Goal: Task Accomplishment & Management: Manage account settings

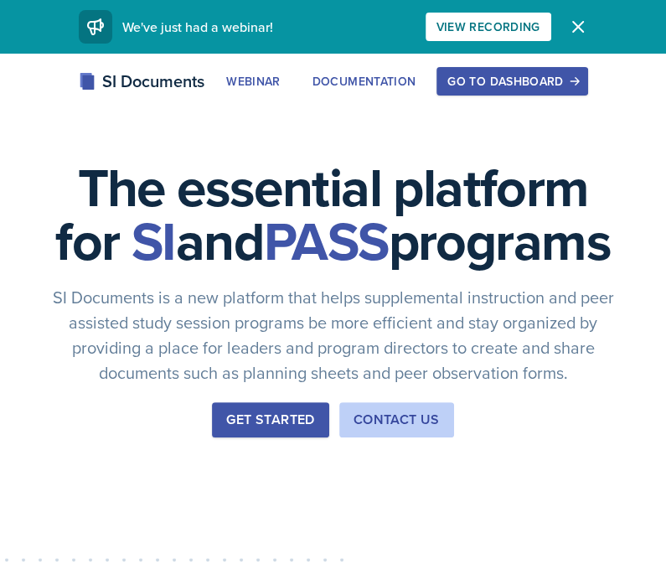
click at [525, 75] on div "Go to Dashboard" at bounding box center [511, 81] width 129 height 13
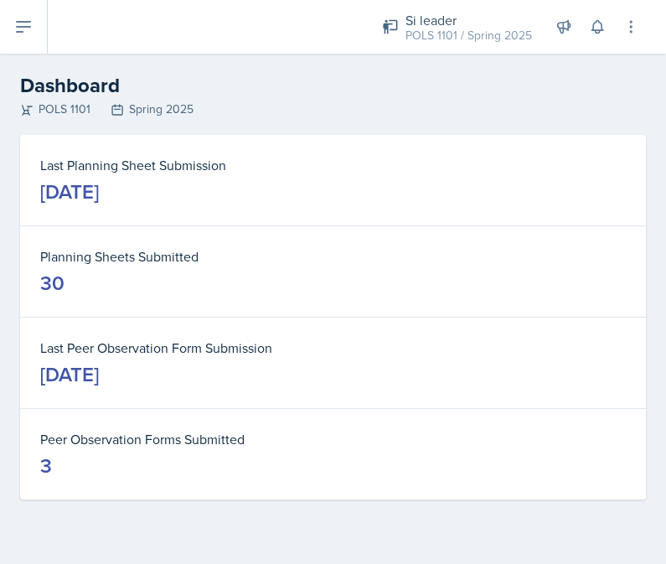
click at [25, 25] on icon at bounding box center [23, 27] width 20 height 20
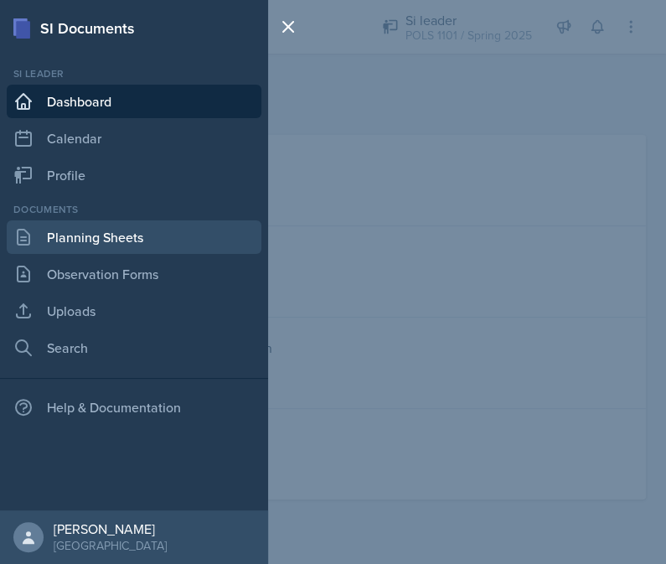
click at [95, 246] on link "Planning Sheets" at bounding box center [134, 237] width 255 height 34
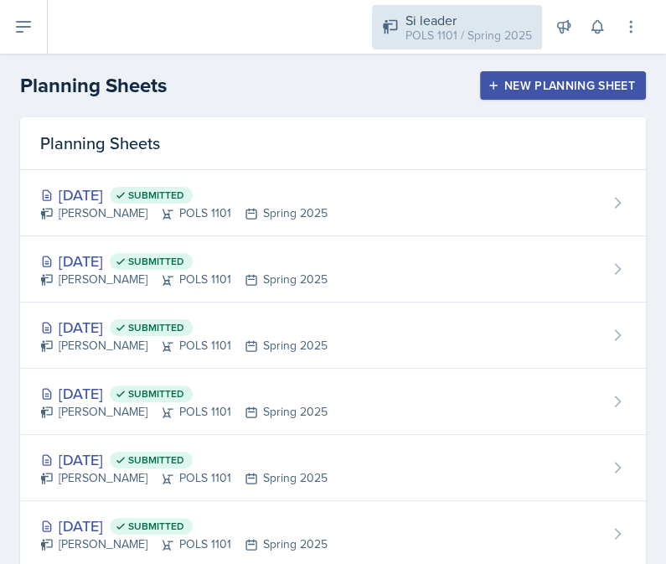
click at [430, 34] on div "POLS 1101 / Spring 2025" at bounding box center [469, 36] width 127 height 18
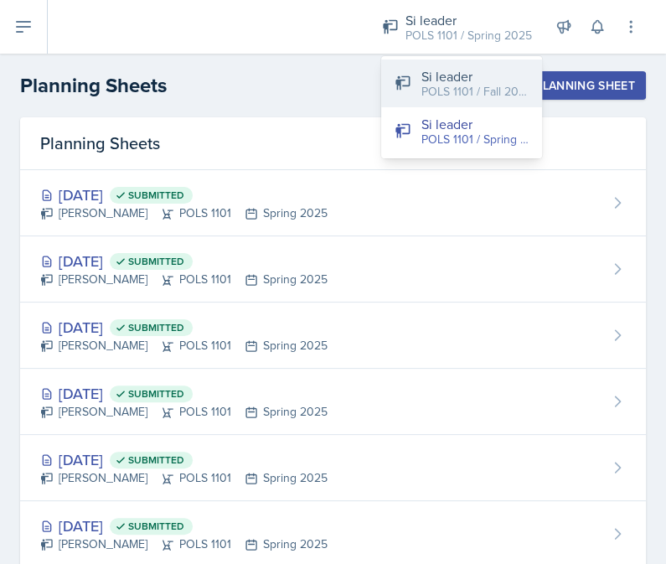
click at [396, 96] on button "Si leader POLS 1101 / Fall 2025" at bounding box center [461, 83] width 161 height 48
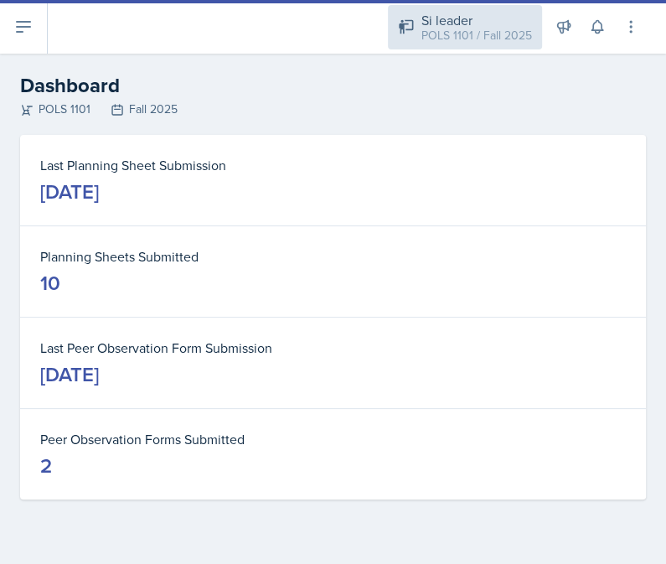
click at [462, 44] on div "Si leader POLS 1101 / Fall 2025" at bounding box center [465, 27] width 154 height 44
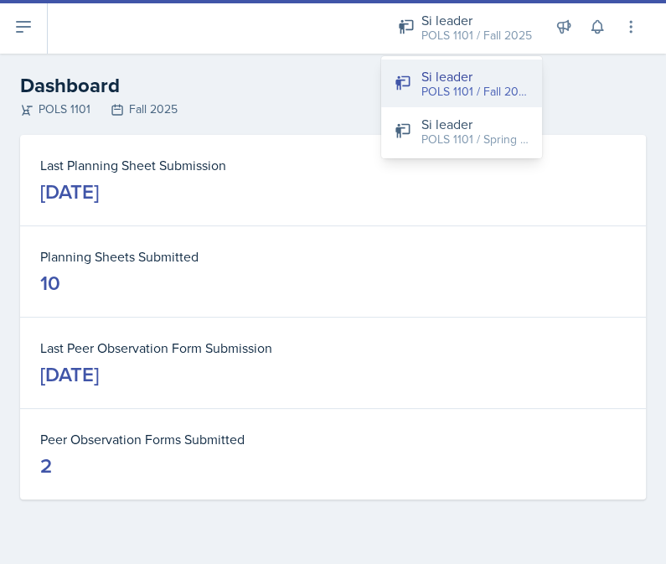
click at [443, 85] on div "POLS 1101 / Fall 2025" at bounding box center [474, 92] width 107 height 18
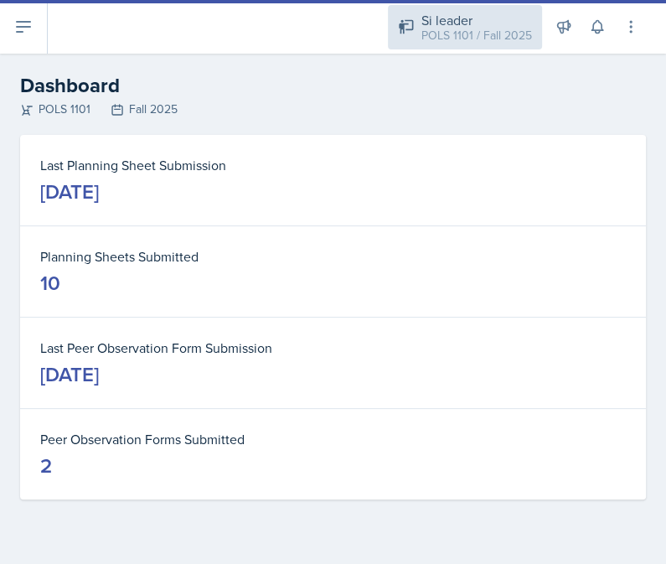
click at [457, 38] on div "POLS 1101 / Fall 2025" at bounding box center [476, 36] width 111 height 18
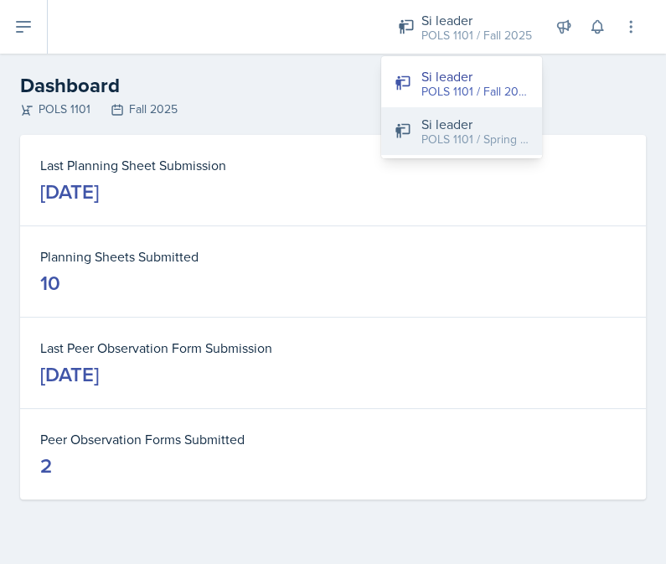
click at [449, 121] on div "Si leader" at bounding box center [474, 124] width 107 height 20
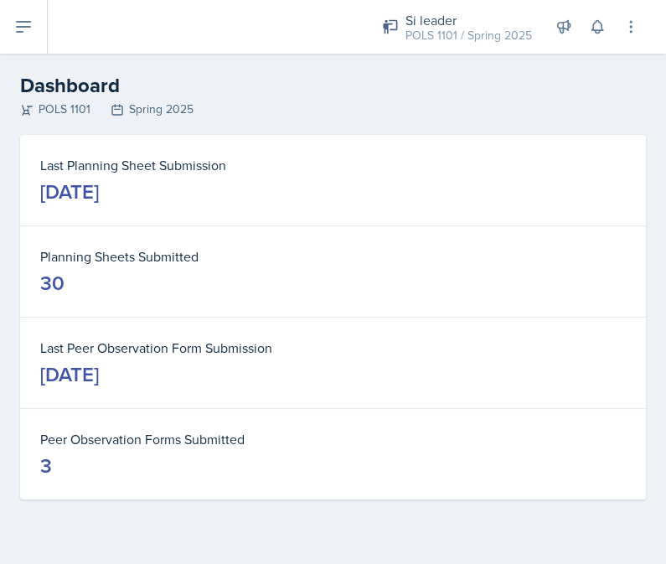
click at [40, 40] on button at bounding box center [24, 27] width 48 height 54
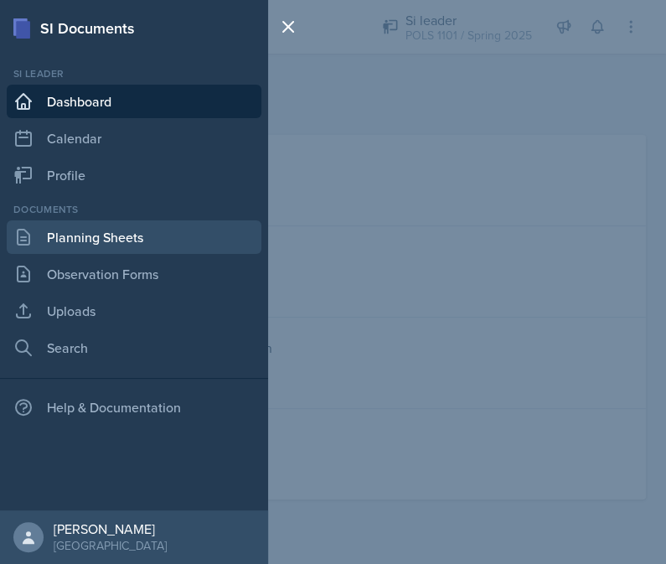
click at [117, 231] on link "Planning Sheets" at bounding box center [134, 237] width 255 height 34
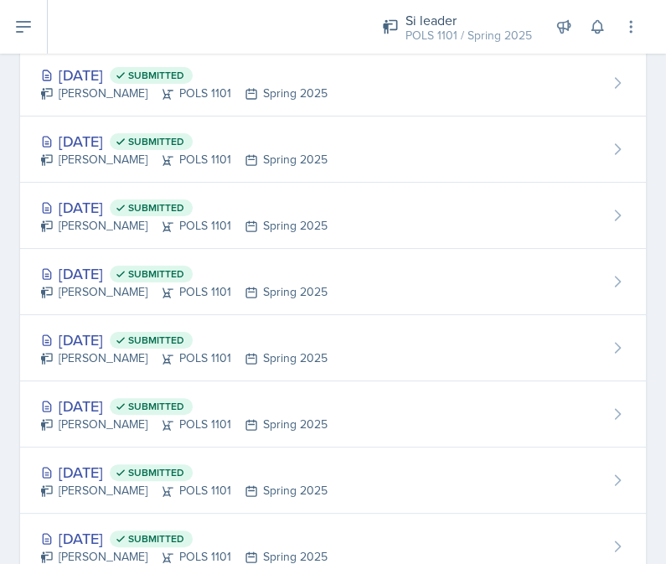
scroll to position [1430, 0]
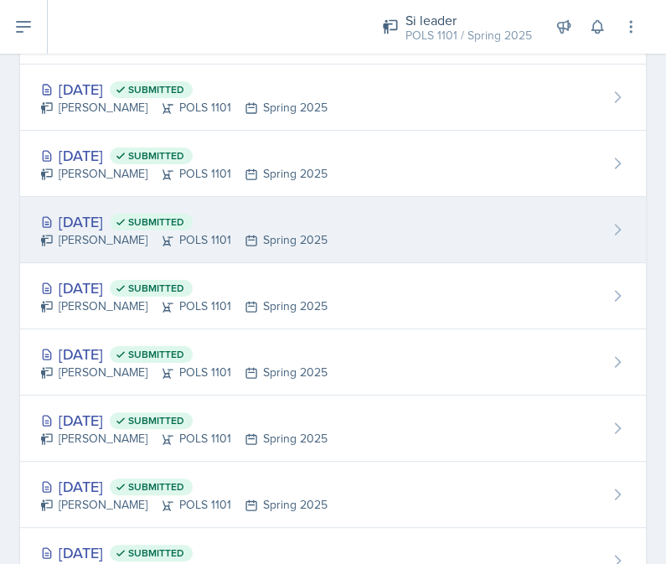
click at [189, 231] on div "[PERSON_NAME] POLS 1101 Spring 2025" at bounding box center [183, 240] width 287 height 18
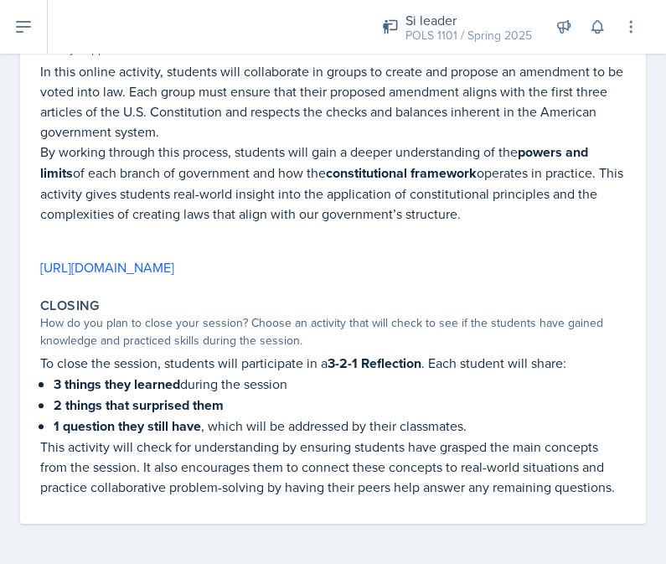
scroll to position [550, 0]
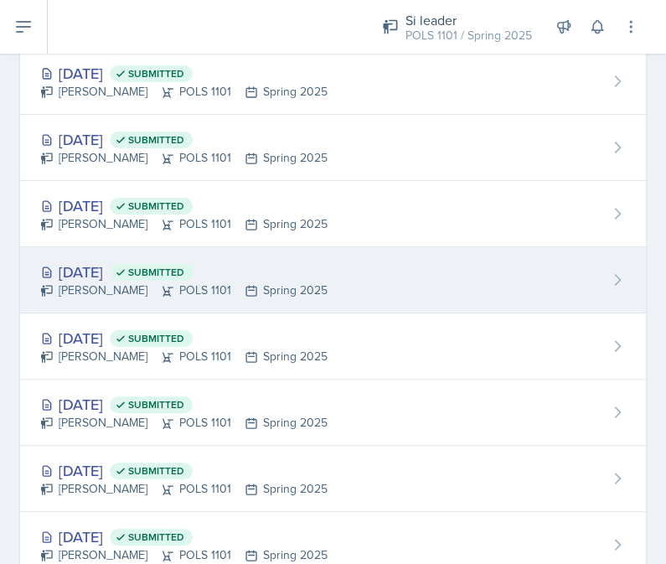
scroll to position [1315, 0]
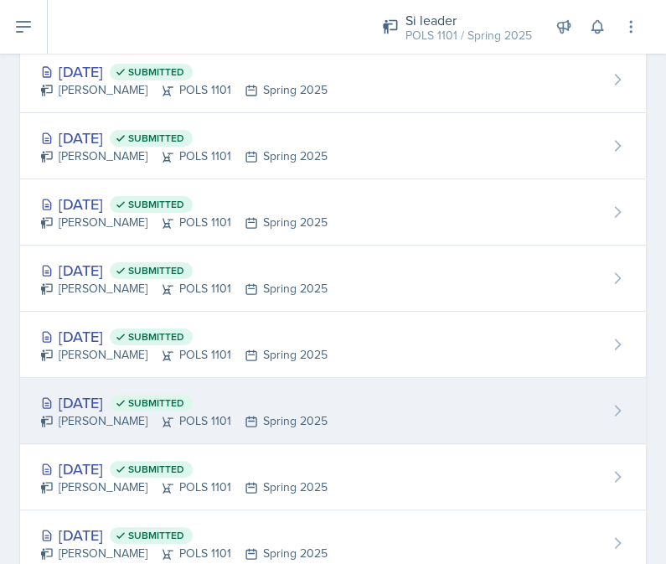
click at [132, 412] on div "[PERSON_NAME] POLS 1101 Spring 2025" at bounding box center [183, 421] width 287 height 18
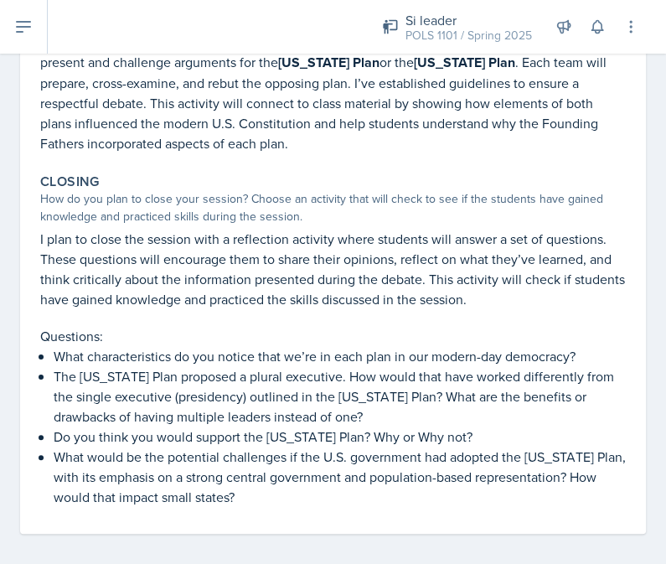
scroll to position [398, 0]
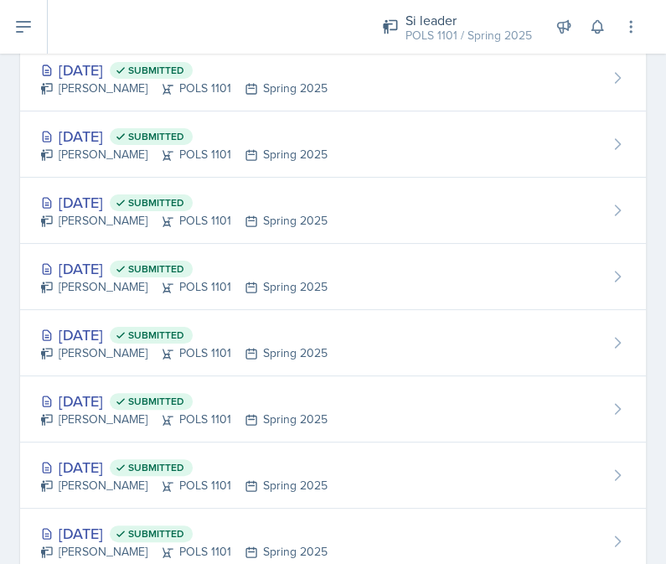
scroll to position [1173, 0]
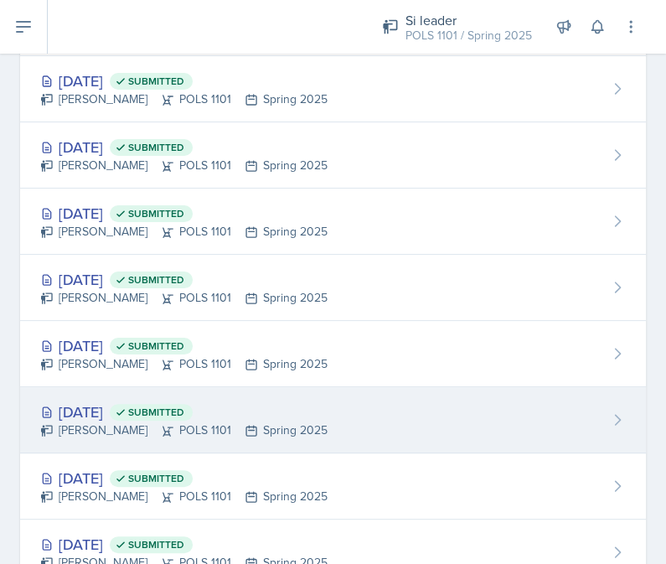
click at [117, 401] on div "[DATE] Submitted" at bounding box center [183, 412] width 287 height 23
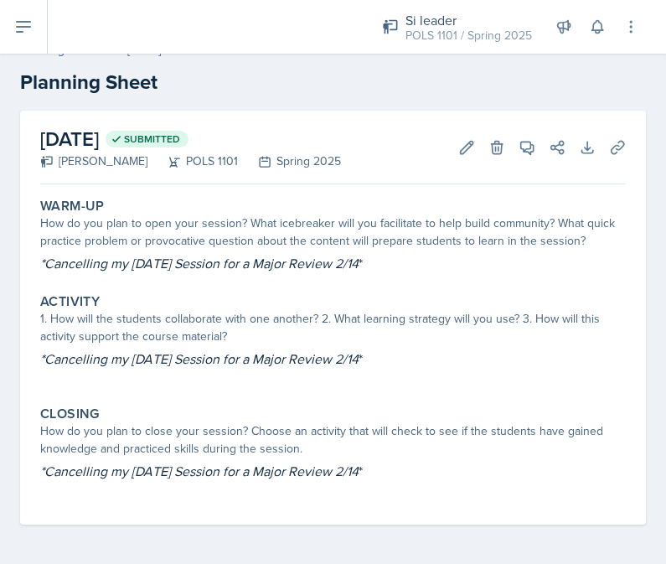
scroll to position [20, 0]
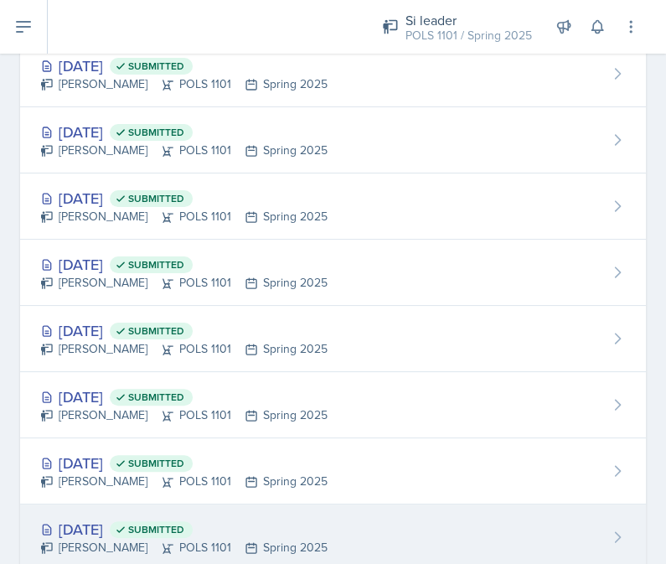
scroll to position [1246, 0]
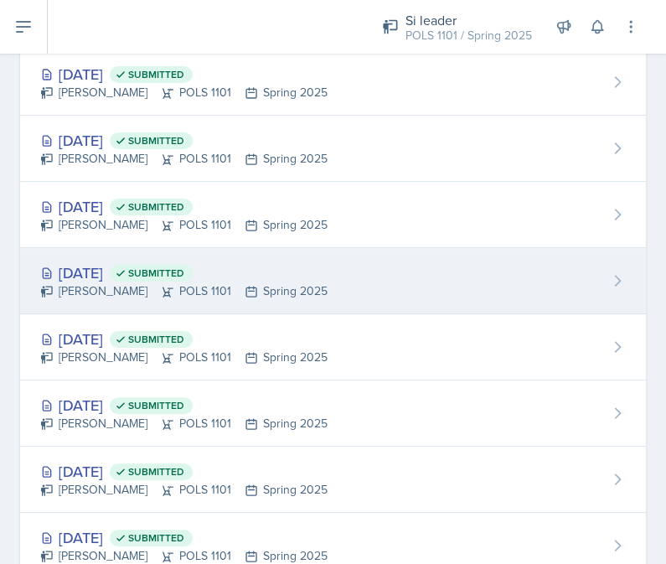
click at [184, 266] on span "Submitted" at bounding box center [156, 272] width 56 height 13
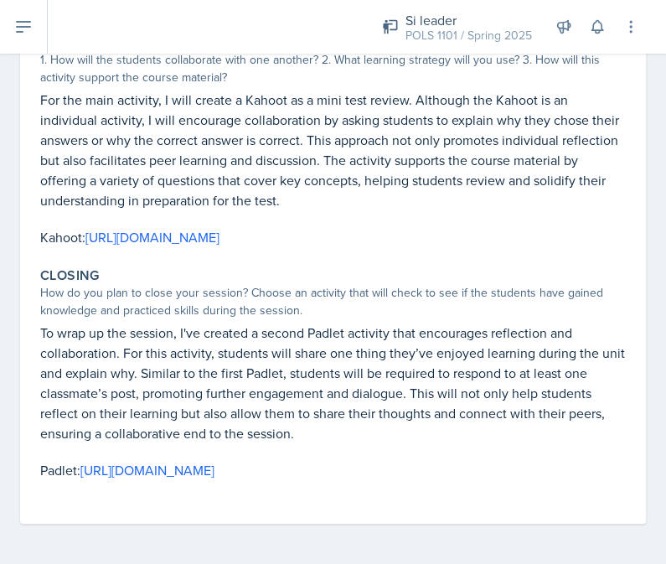
scroll to position [447, 0]
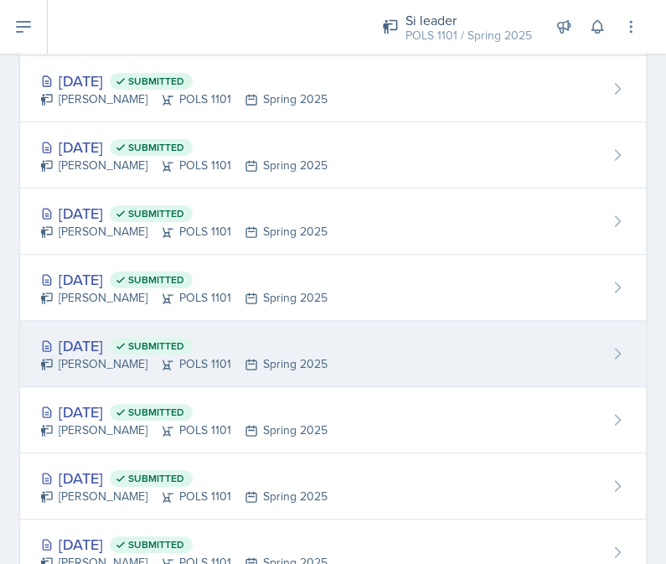
scroll to position [1305, 0]
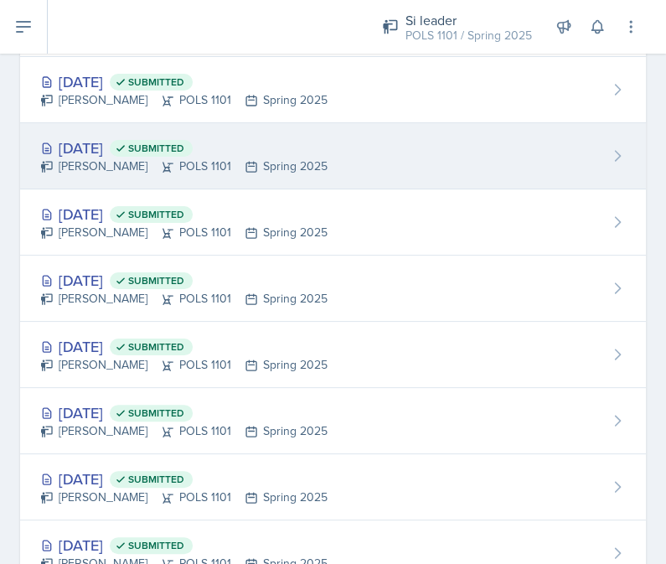
click at [113, 158] on div "[PERSON_NAME] POLS 1101 Spring 2025" at bounding box center [183, 167] width 287 height 18
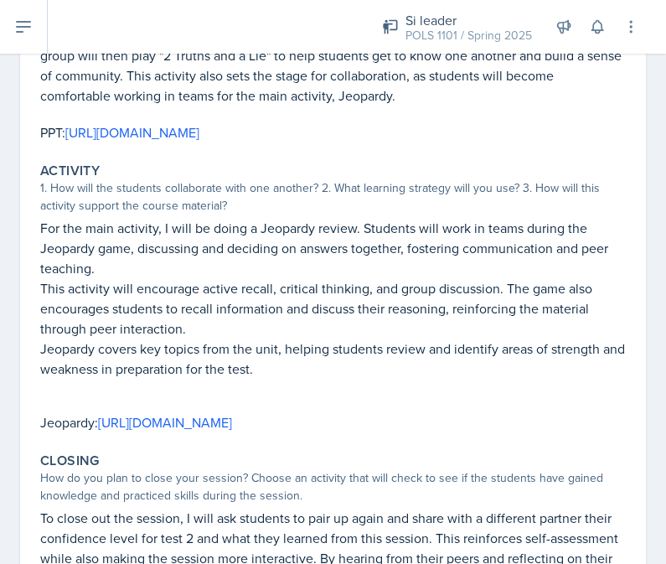
scroll to position [442, 0]
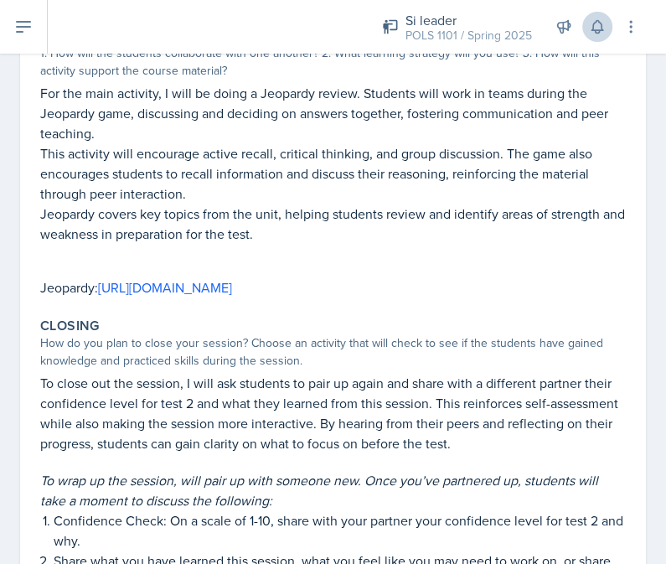
click at [587, 28] on button at bounding box center [597, 27] width 30 height 30
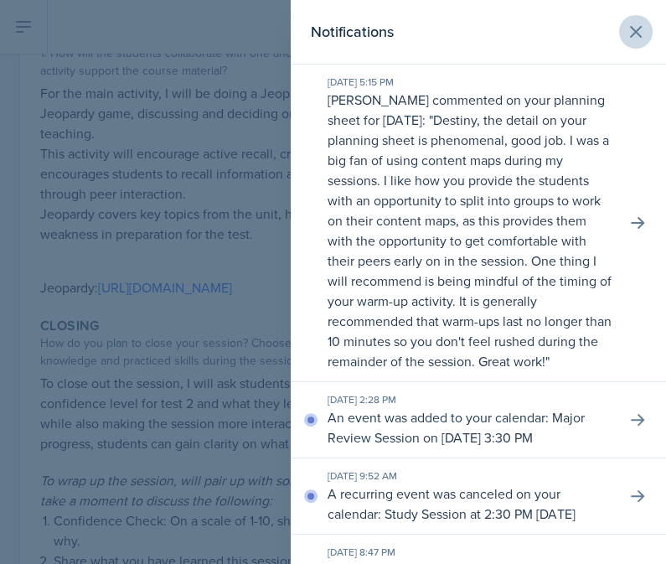
click at [631, 34] on icon at bounding box center [636, 32] width 20 height 20
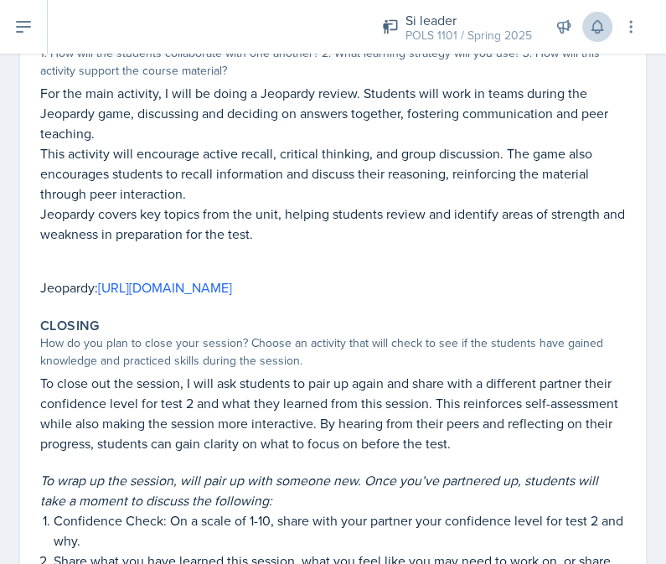
click at [602, 13] on button at bounding box center [597, 27] width 30 height 30
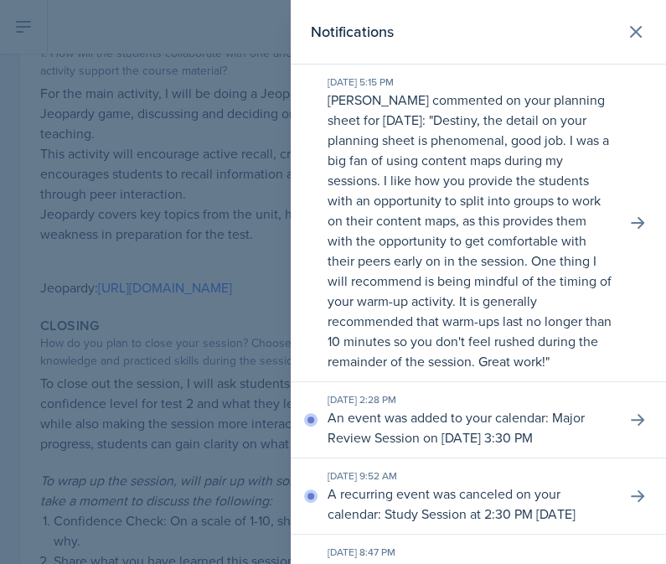
click at [171, 61] on div at bounding box center [333, 282] width 666 height 564
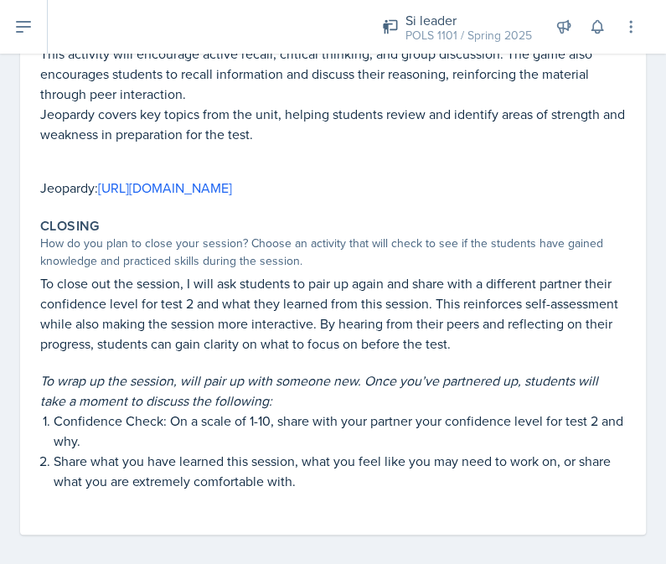
scroll to position [540, 0]
